Goal: Information Seeking & Learning: Learn about a topic

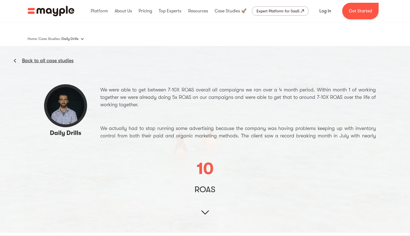
click at [58, 12] on img "home" at bounding box center [51, 11] width 47 height 10
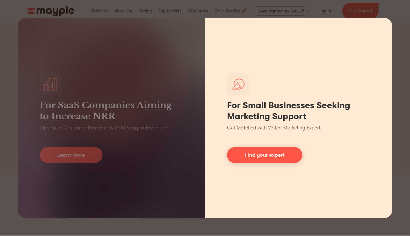
click at [390, 29] on div "For Small Businesses Seeking Marketing Support Get Matched with Vetted Marketin…" at bounding box center [298, 118] width 187 height 201
click at [237, 213] on div "For Small Businesses Seeking Marketing Support Get Matched with Vetted Marketin…" at bounding box center [298, 118] width 187 height 201
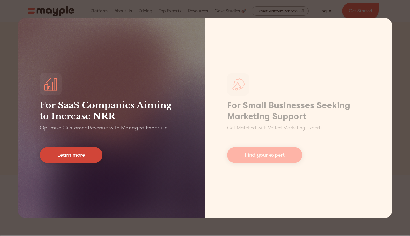
click at [82, 153] on link "Learn more" at bounding box center [71, 155] width 63 height 16
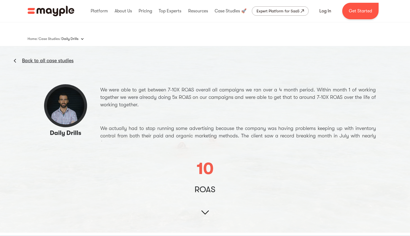
click at [77, 119] on img at bounding box center [205, 117] width 410 height 231
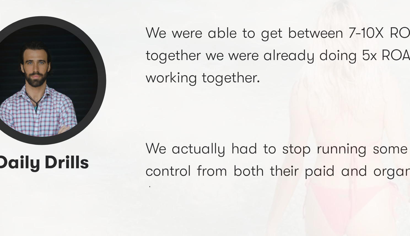
drag, startPoint x: 64, startPoint y: 106, endPoint x: 70, endPoint y: 111, distance: 7.4
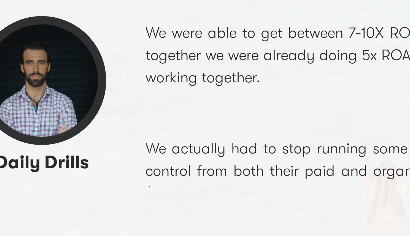
click at [52, 79] on img at bounding box center [205, 117] width 410 height 231
